Goal: Task Accomplishment & Management: Complete application form

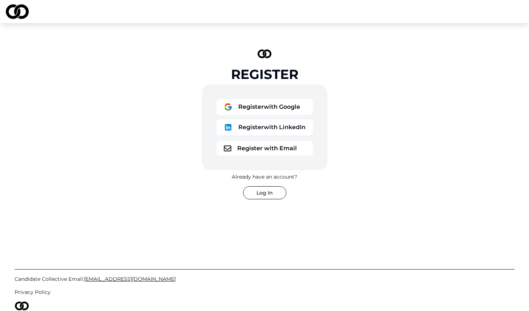
click at [290, 106] on button "Register with Google" at bounding box center [264, 107] width 96 height 16
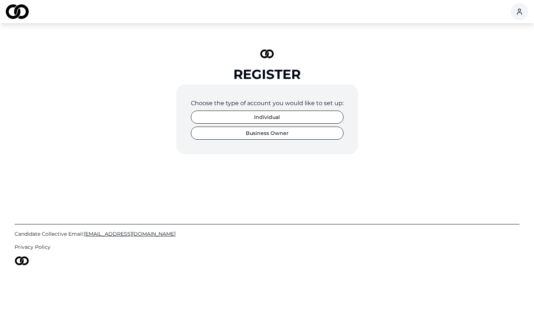
click at [293, 120] on button "Individual" at bounding box center [267, 117] width 153 height 13
